Goal: Book appointment/travel/reservation

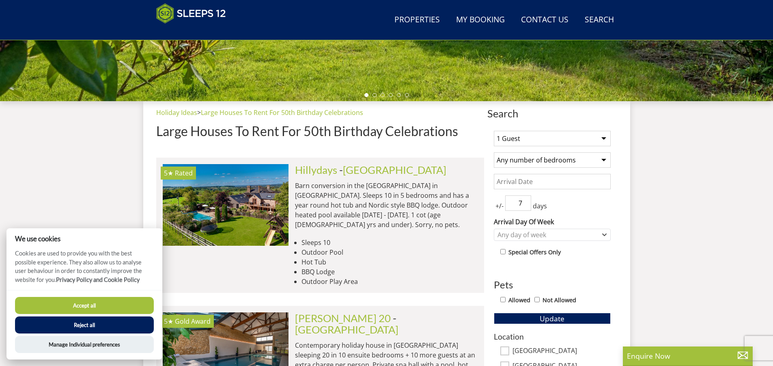
scroll to position [373, 0]
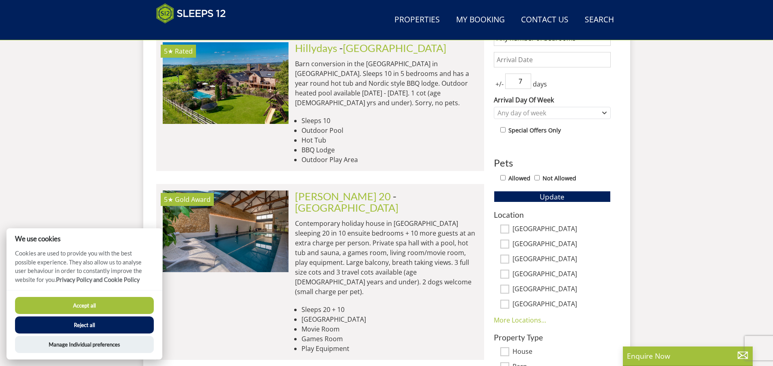
click at [106, 304] on button "Accept all" at bounding box center [84, 305] width 139 height 17
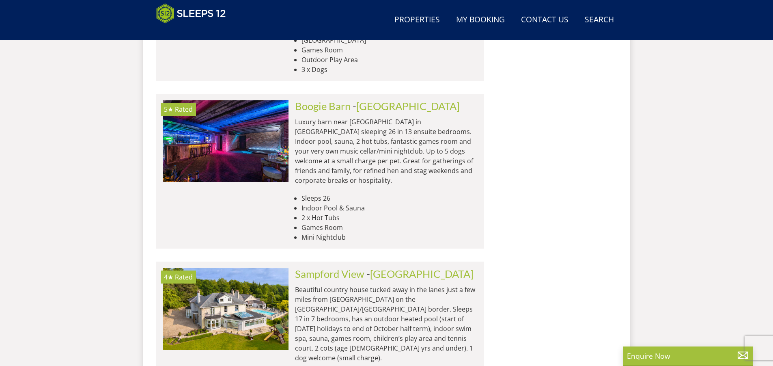
scroll to position [738, 0]
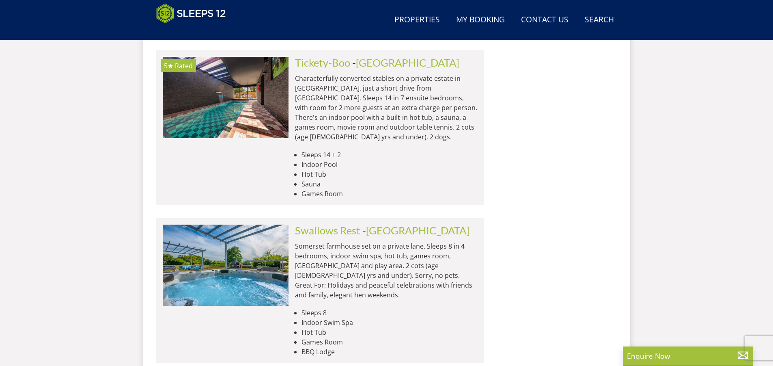
scroll to position [3360, 0]
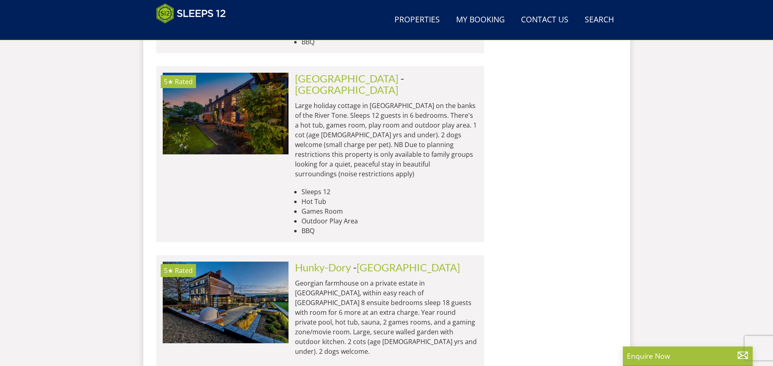
scroll to position [5552, 0]
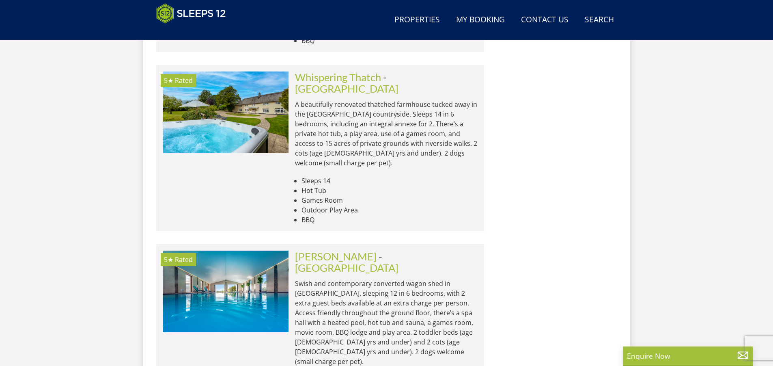
scroll to position [6674, 0]
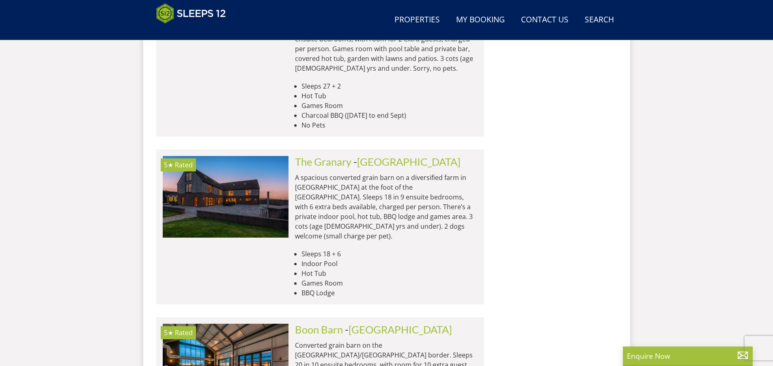
scroll to position [8216, 0]
